Goal: Task Accomplishment & Management: Use online tool/utility

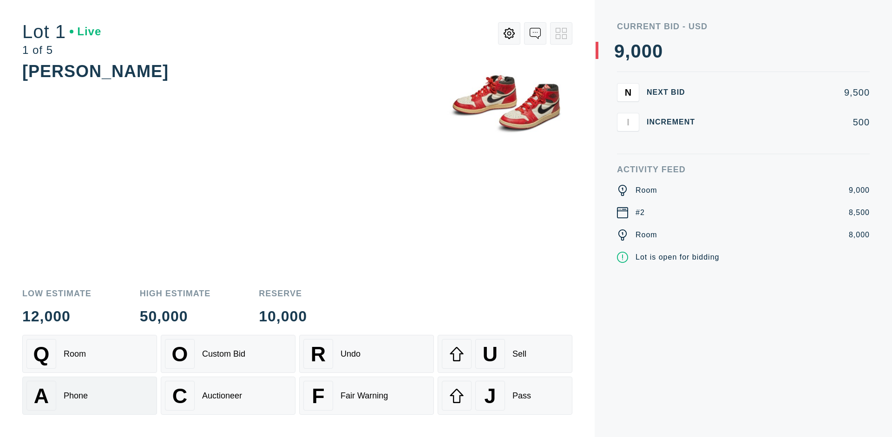
click at [90, 396] on div "A Phone" at bounding box center [89, 396] width 126 height 30
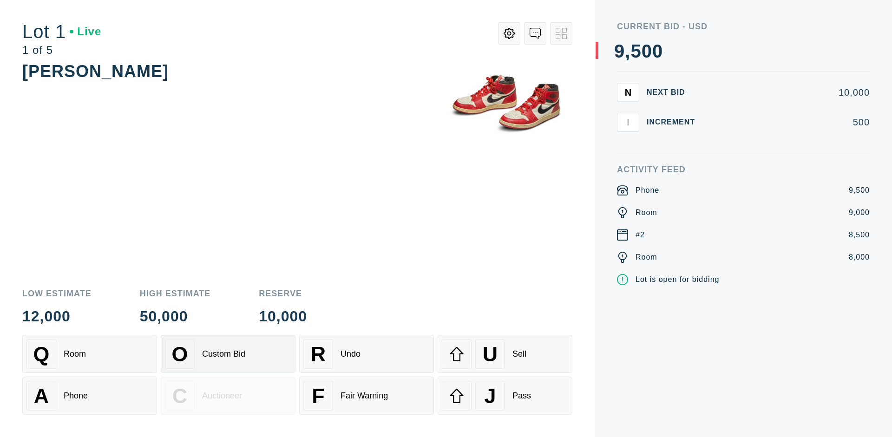
click at [228, 354] on div "Custom Bid" at bounding box center [223, 354] width 43 height 10
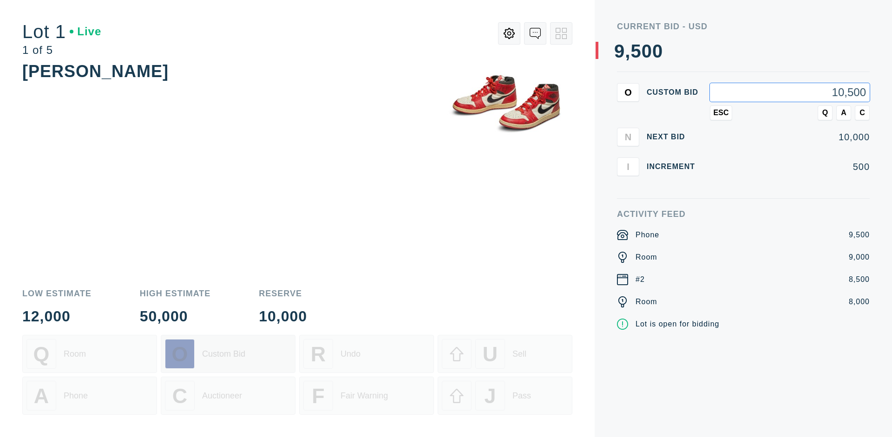
type input "10,500"
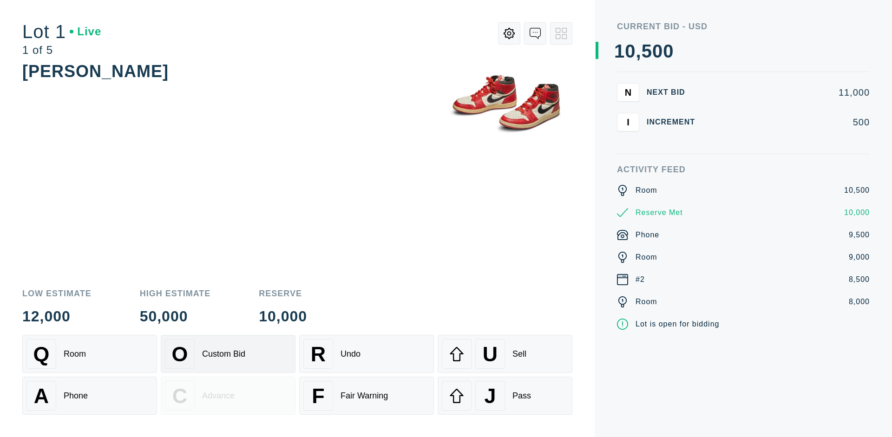
click at [228, 354] on div "Custom Bid" at bounding box center [223, 354] width 43 height 10
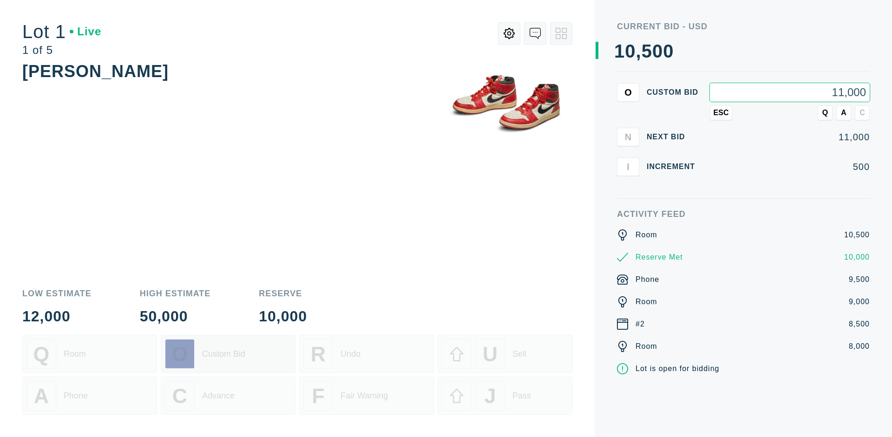
type input "11,000"
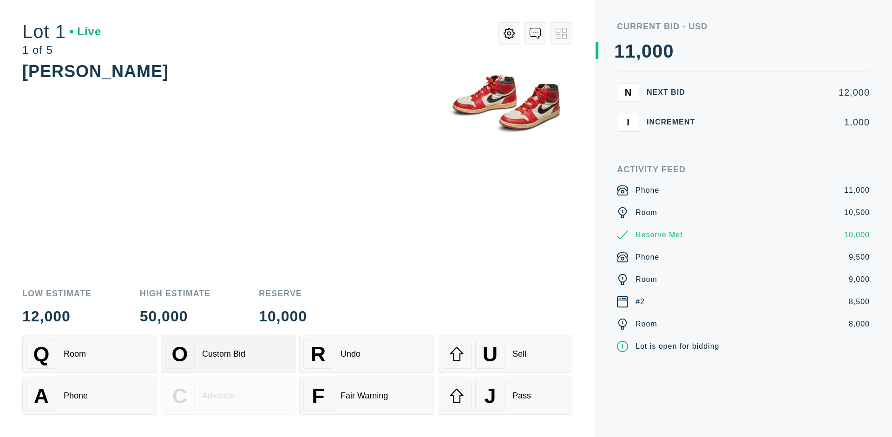
click at [90, 354] on div "Q Room" at bounding box center [89, 354] width 126 height 30
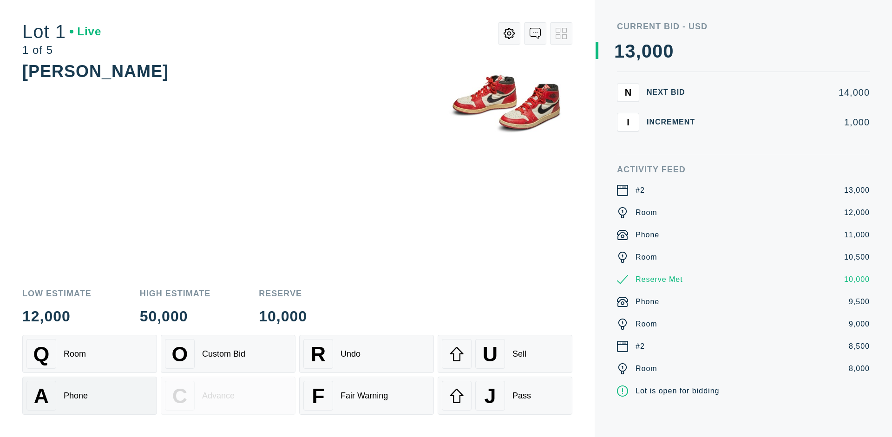
click at [90, 396] on div "A Phone" at bounding box center [89, 396] width 126 height 30
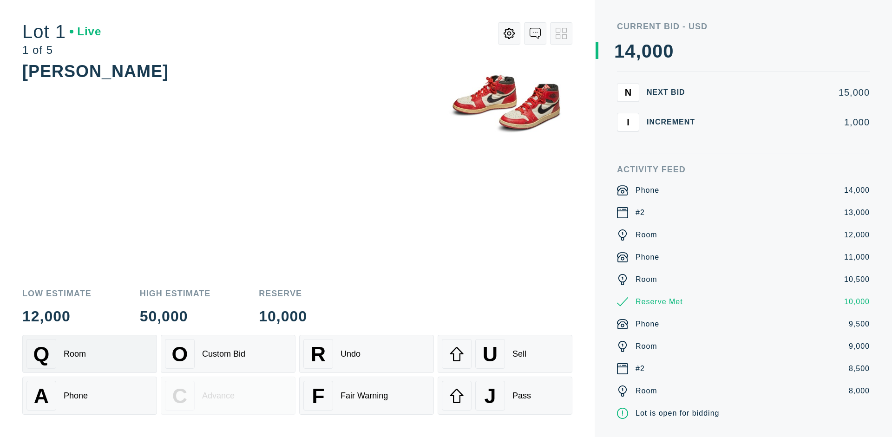
click at [90, 354] on div "Q Room" at bounding box center [89, 354] width 126 height 30
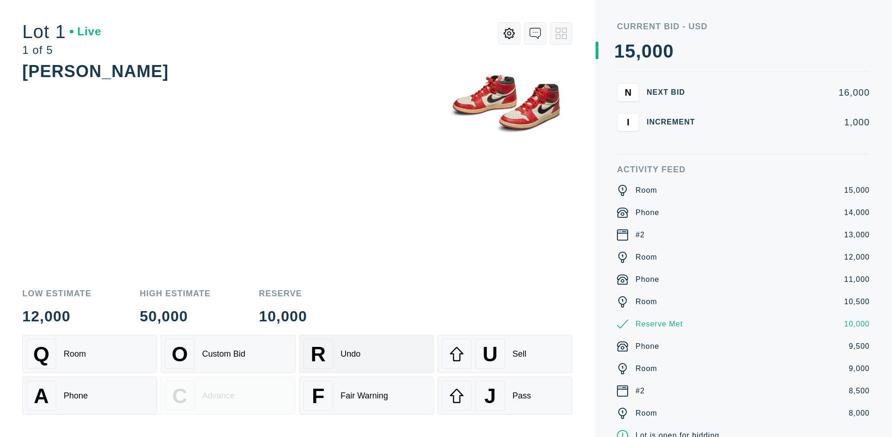
click at [366, 354] on div "R Undo" at bounding box center [366, 354] width 126 height 30
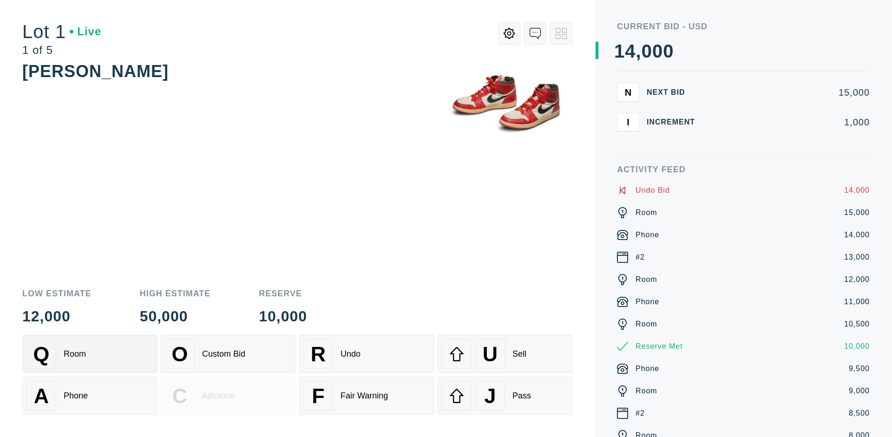
click at [90, 354] on div "Q Room" at bounding box center [89, 354] width 126 height 30
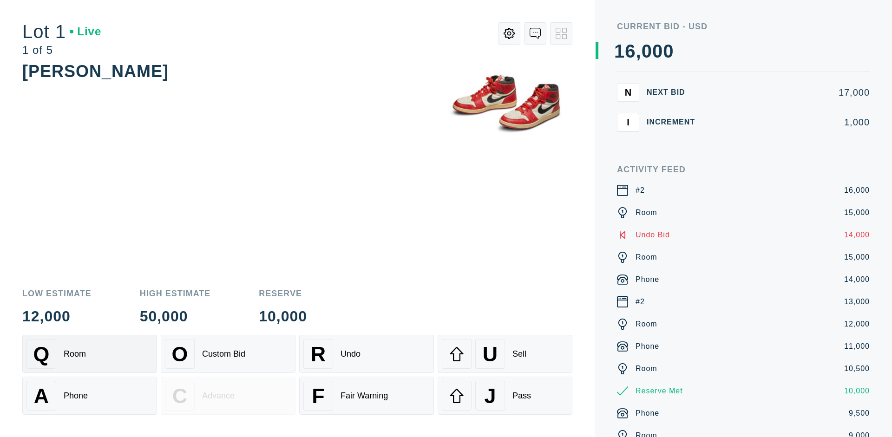
click at [90, 396] on div "A Phone" at bounding box center [89, 396] width 126 height 30
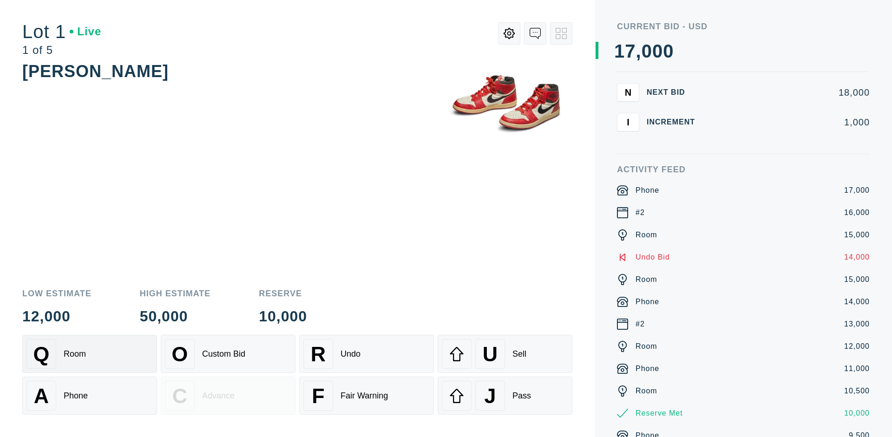
click at [90, 354] on div "Q Room" at bounding box center [89, 354] width 126 height 30
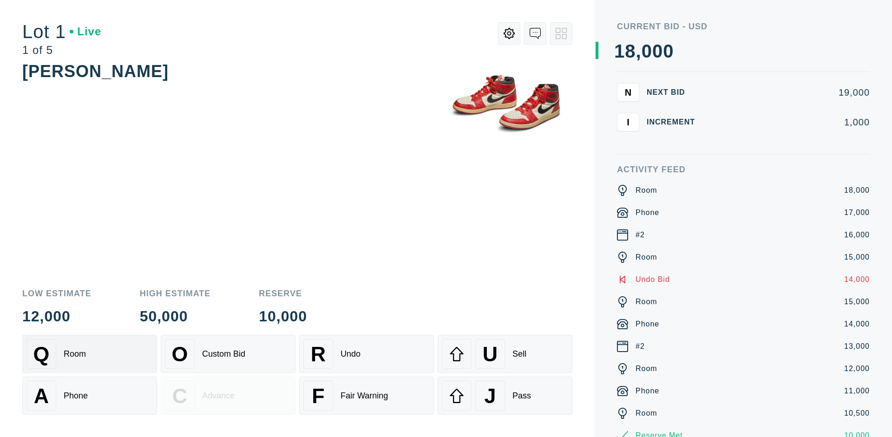
click at [366, 354] on div "R Undo" at bounding box center [366, 354] width 126 height 30
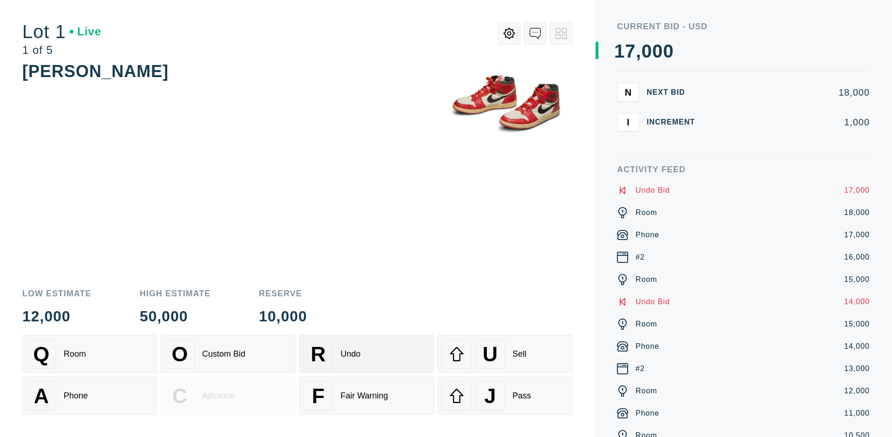
click at [505, 354] on div "U Sell" at bounding box center [505, 354] width 126 height 30
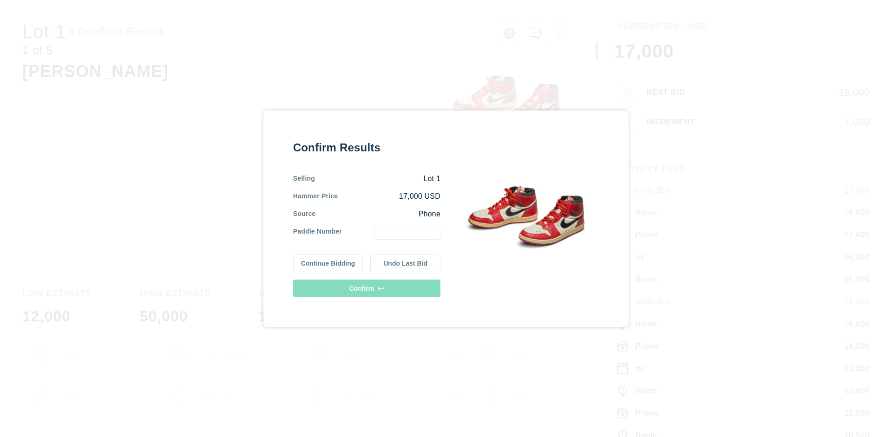
click at [328, 263] on button "Continue Bidding" at bounding box center [328, 264] width 70 height 18
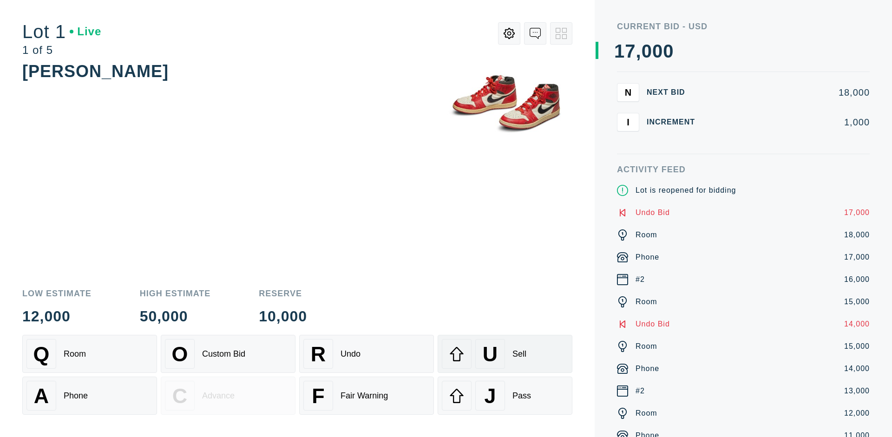
click at [505, 354] on div "U Sell" at bounding box center [505, 354] width 126 height 30
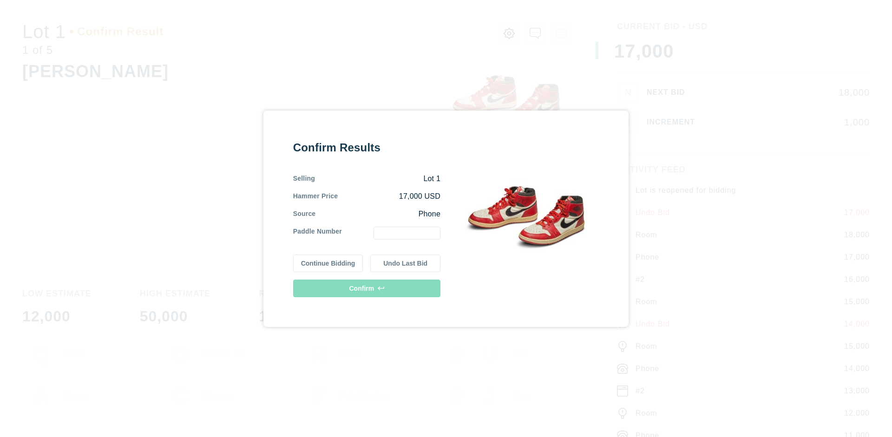
click at [405, 263] on button "Undo Last Bid" at bounding box center [405, 264] width 70 height 18
click at [328, 261] on button "Continue Bidding" at bounding box center [328, 262] width 70 height 18
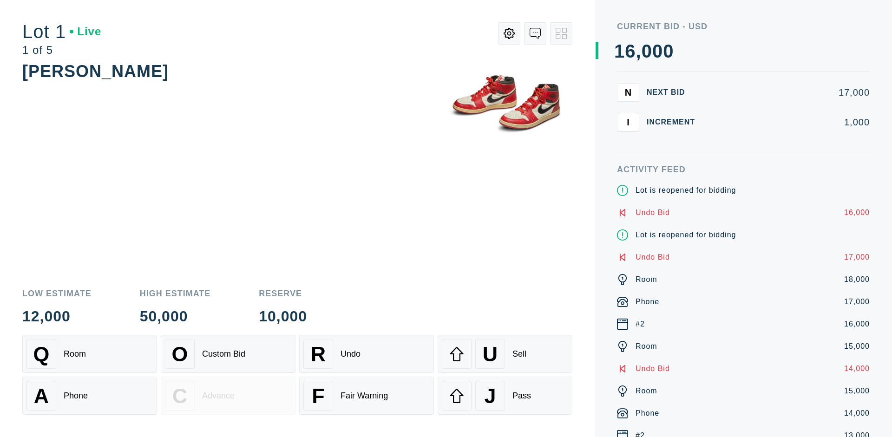
click at [505, 396] on div "J Pass" at bounding box center [505, 396] width 126 height 30
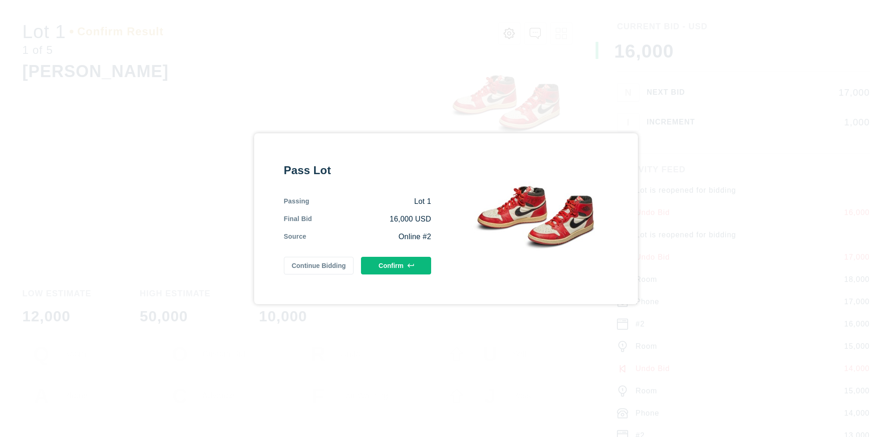
click at [396, 265] on button "Confirm" at bounding box center [396, 266] width 70 height 18
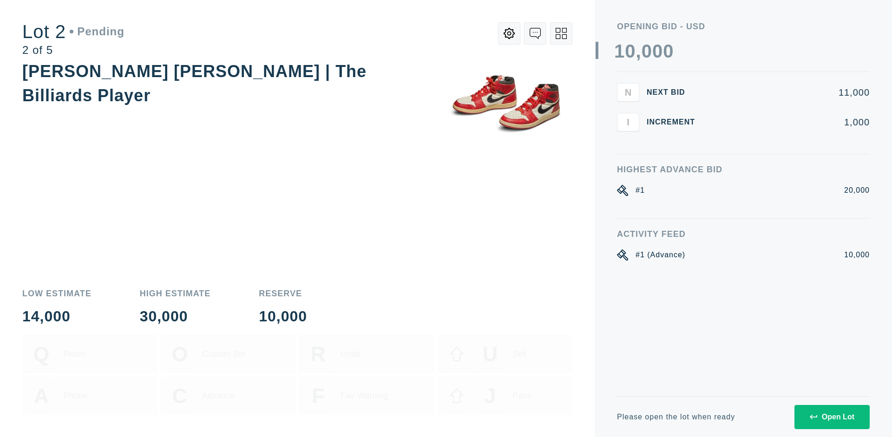
click at [831, 417] on div "Open Lot" at bounding box center [832, 417] width 45 height 8
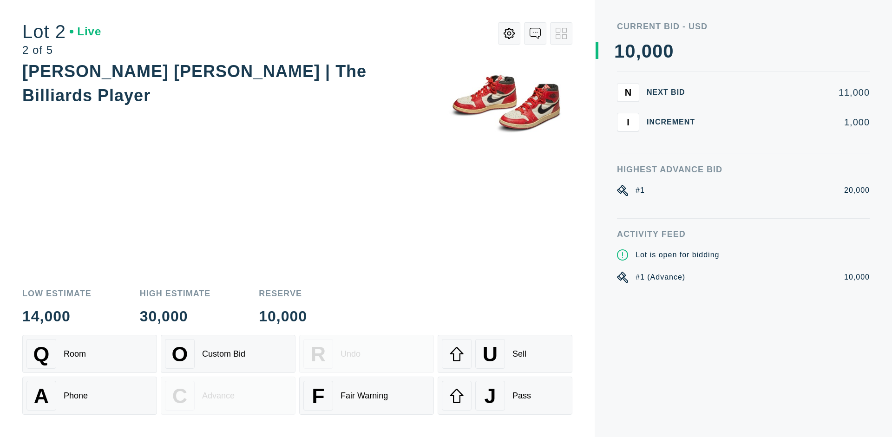
click at [90, 354] on div "Q Room" at bounding box center [89, 354] width 126 height 30
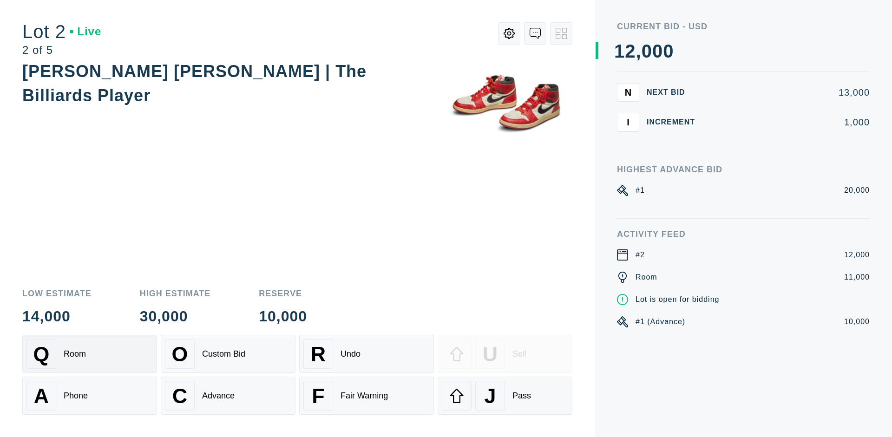
click at [228, 396] on div "Advance" at bounding box center [218, 396] width 33 height 10
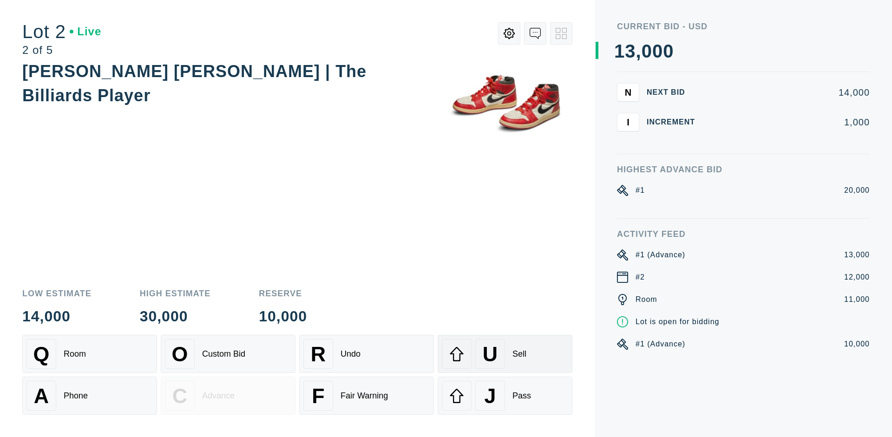
click at [505, 354] on div "U Sell" at bounding box center [505, 354] width 126 height 30
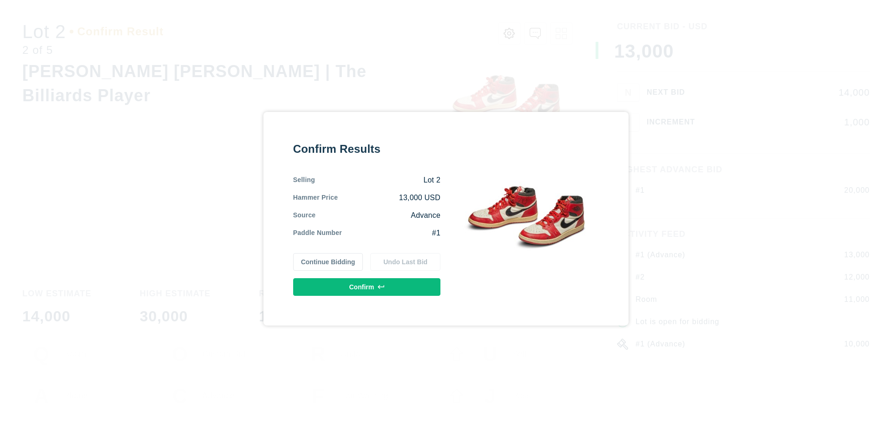
click at [367, 287] on button "Confirm" at bounding box center [366, 287] width 147 height 18
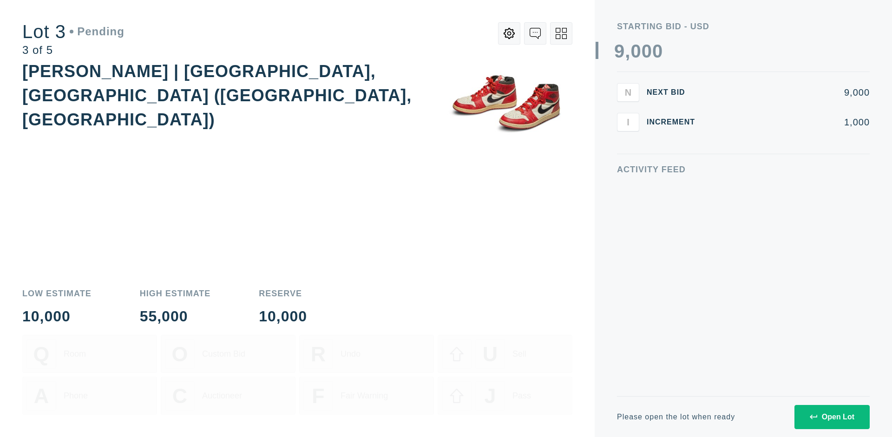
click at [831, 417] on div "Open Lot" at bounding box center [832, 417] width 45 height 8
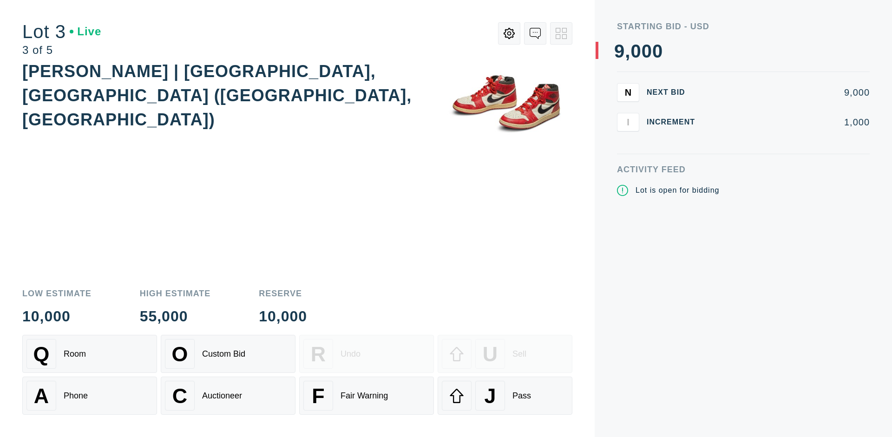
click at [505, 396] on div "J Pass" at bounding box center [505, 396] width 126 height 30
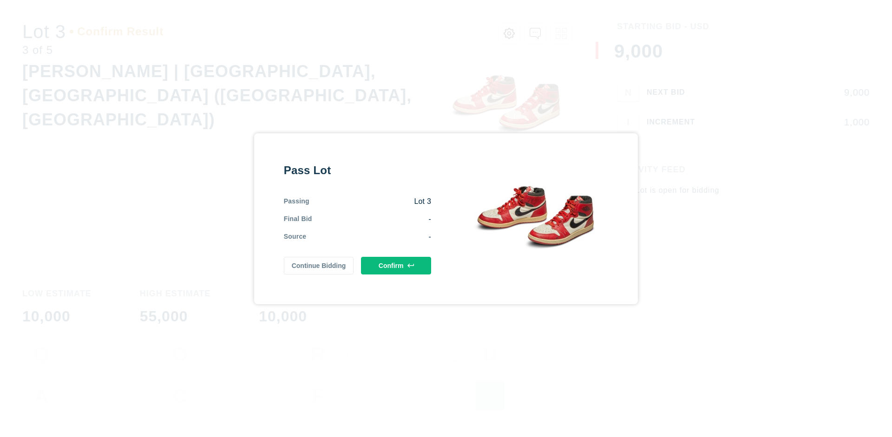
click at [396, 265] on button "Confirm" at bounding box center [396, 266] width 70 height 18
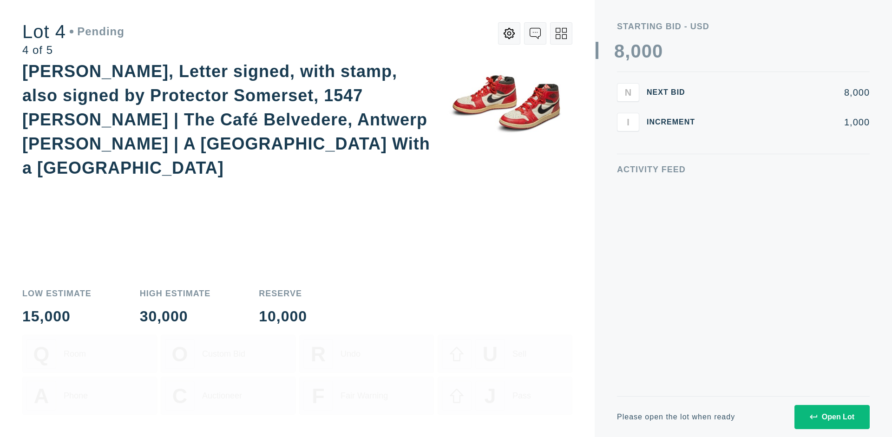
click at [831, 417] on div "Open Lot" at bounding box center [832, 417] width 45 height 8
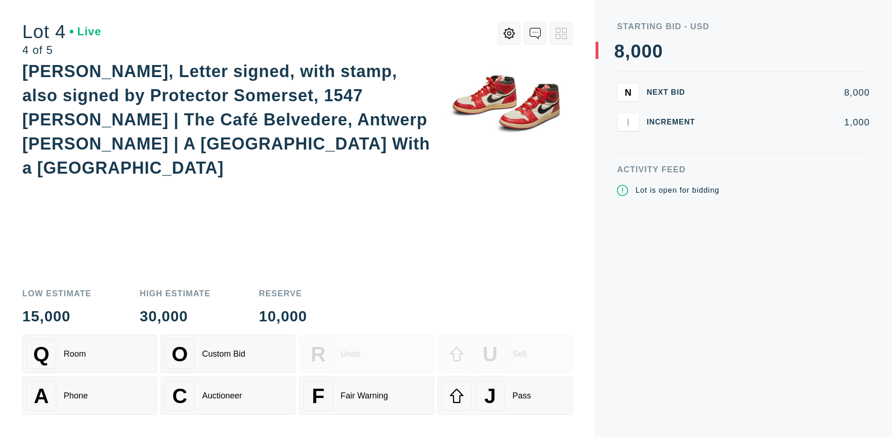
click at [90, 354] on div "Q Room" at bounding box center [89, 354] width 126 height 30
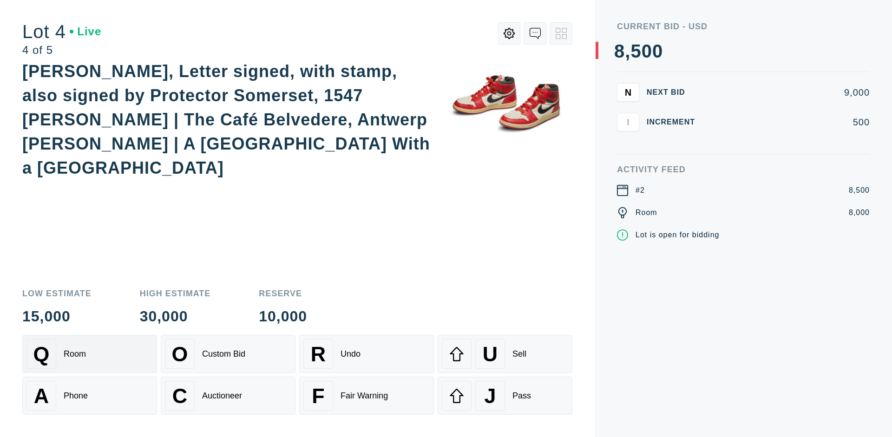
click at [228, 396] on div "Auctioneer" at bounding box center [222, 396] width 40 height 10
click at [505, 396] on div "J Pass" at bounding box center [505, 396] width 126 height 30
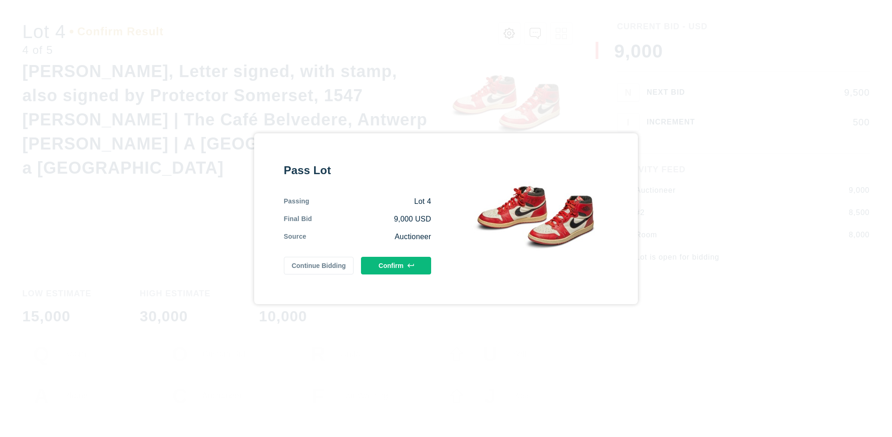
click at [396, 265] on button "Confirm" at bounding box center [396, 266] width 70 height 18
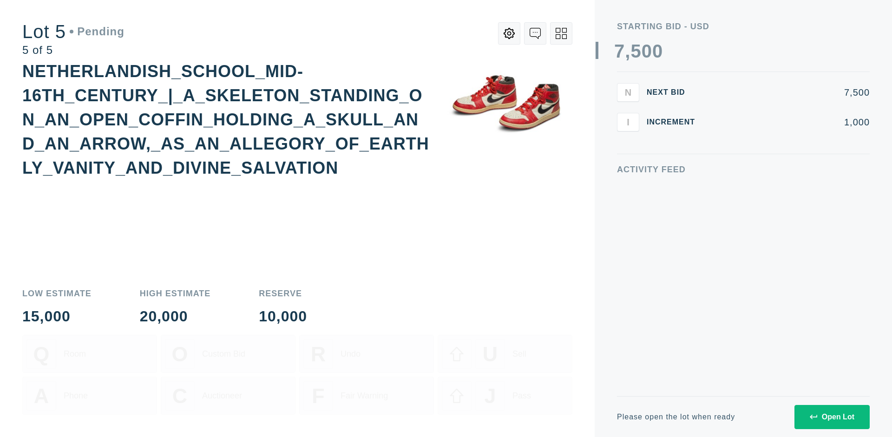
click at [831, 417] on div "Open Lot" at bounding box center [832, 417] width 45 height 8
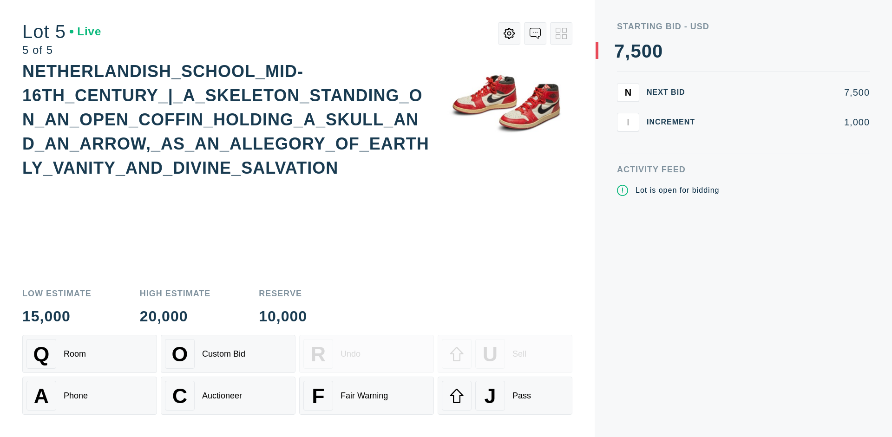
click at [90, 354] on div "Q Room" at bounding box center [89, 354] width 126 height 30
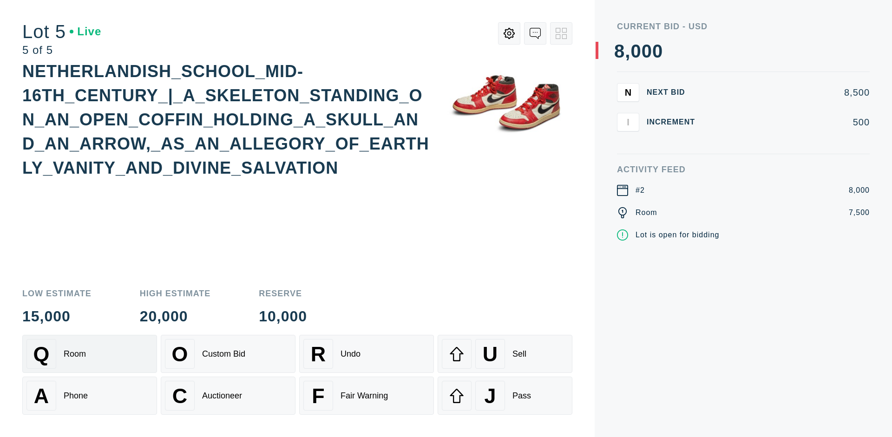
click at [90, 354] on div "Q Room" at bounding box center [89, 354] width 126 height 30
click at [505, 354] on div "U Sell" at bounding box center [505, 354] width 126 height 30
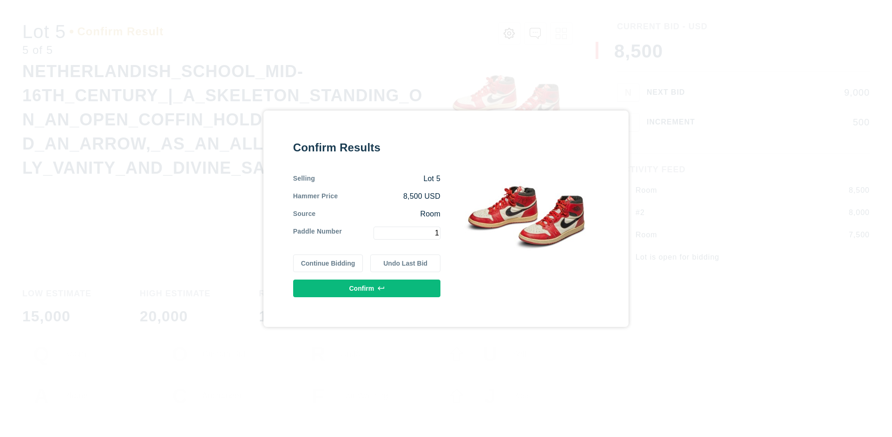
type input "1"
click at [367, 288] on button "Confirm" at bounding box center [366, 289] width 147 height 18
